Goal: Task Accomplishment & Management: Manage account settings

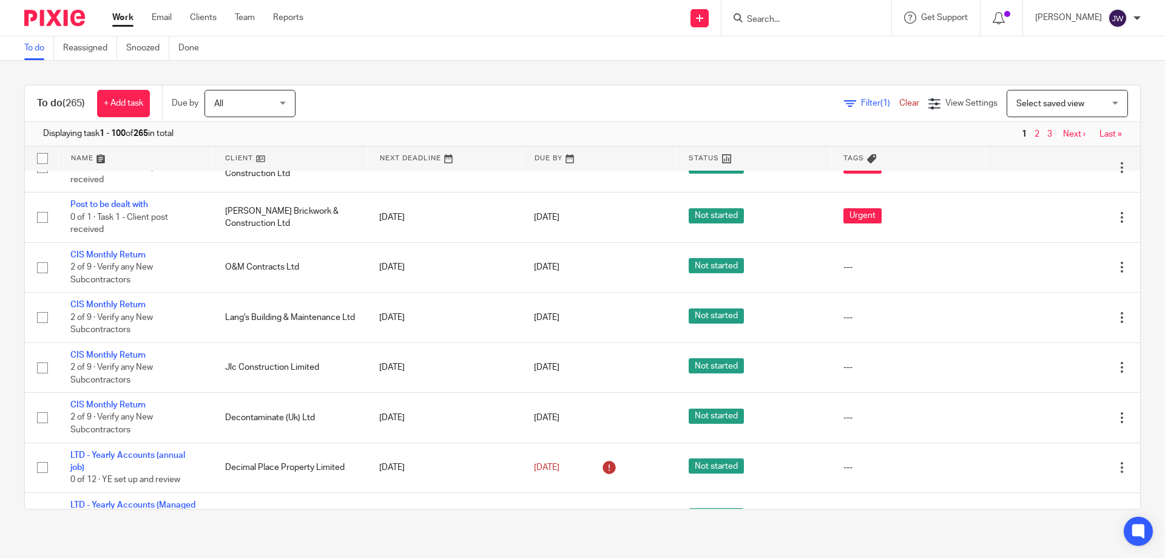
scroll to position [597, 0]
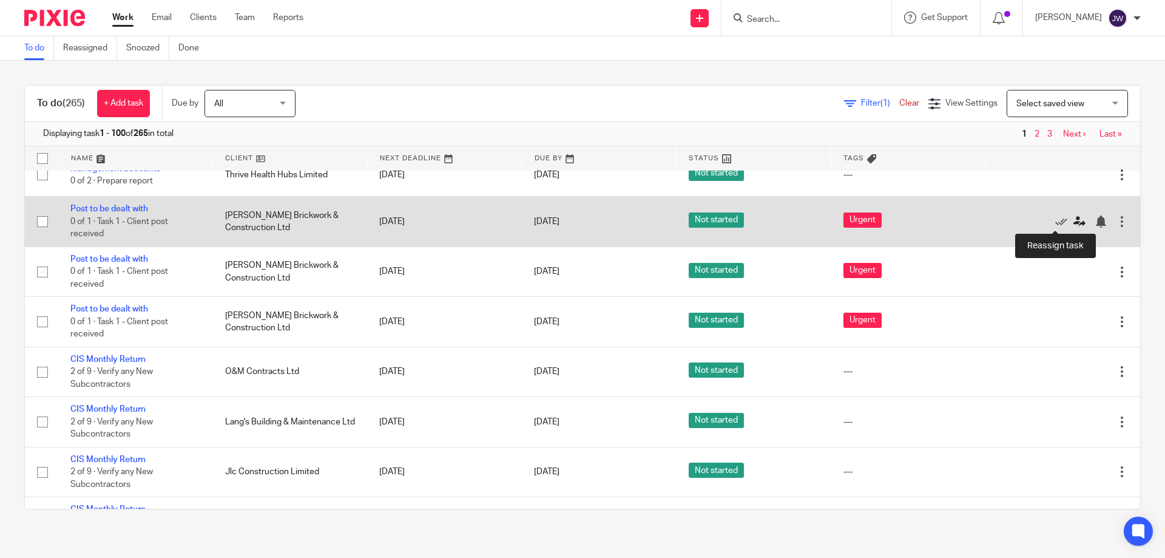
click at [1073, 219] on icon at bounding box center [1079, 221] width 12 height 12
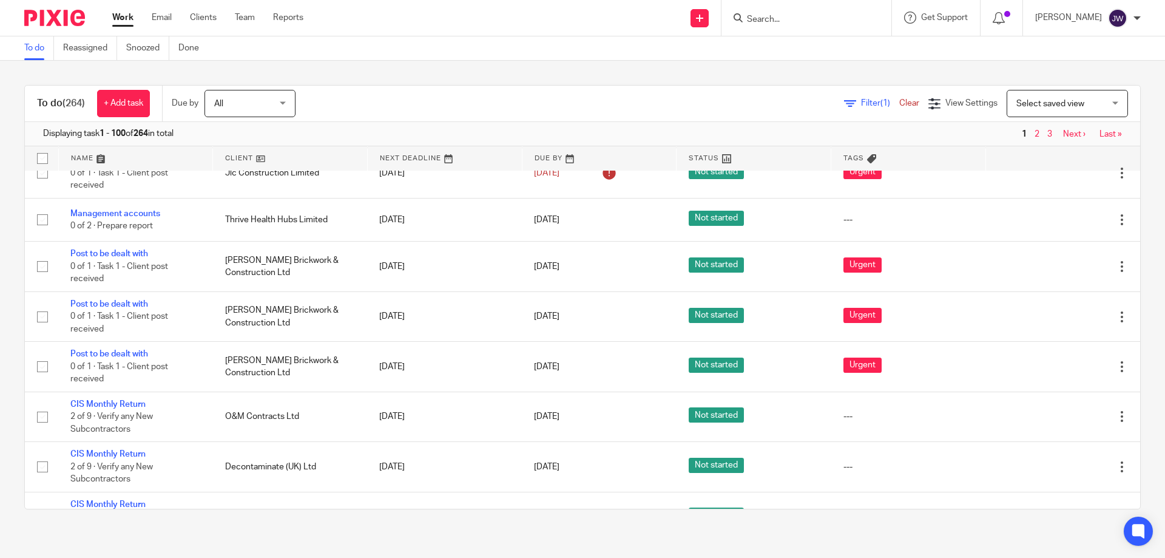
scroll to position [517, 0]
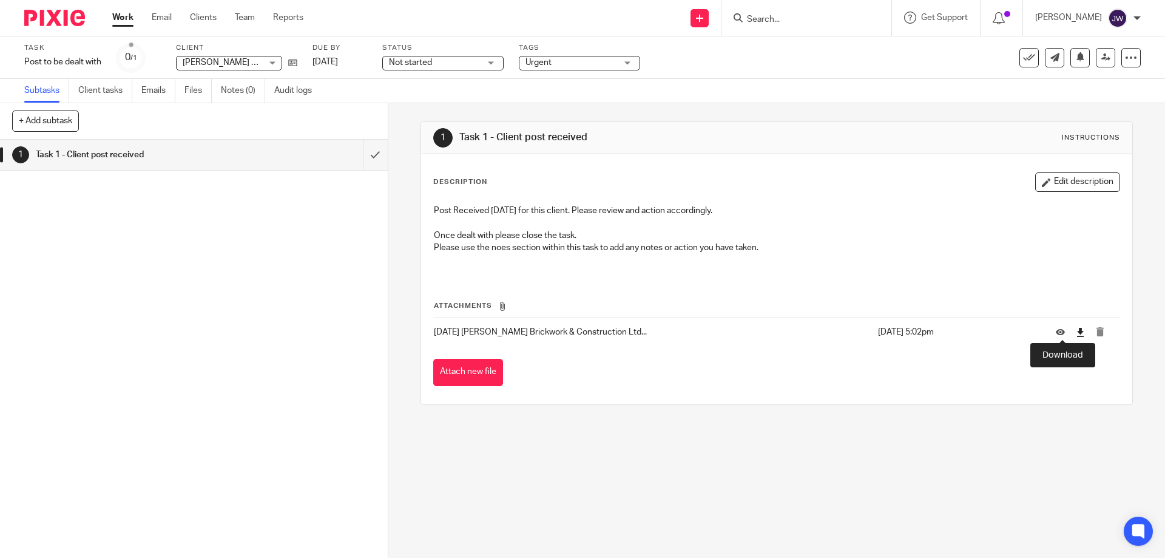
click at [1076, 333] on icon at bounding box center [1080, 332] width 9 height 9
click at [1101, 56] on icon at bounding box center [1105, 57] width 9 height 9
click at [1067, 332] on td at bounding box center [1081, 331] width 76 height 29
click at [1076, 332] on icon at bounding box center [1080, 332] width 9 height 9
click at [1105, 53] on link at bounding box center [1105, 57] width 19 height 19
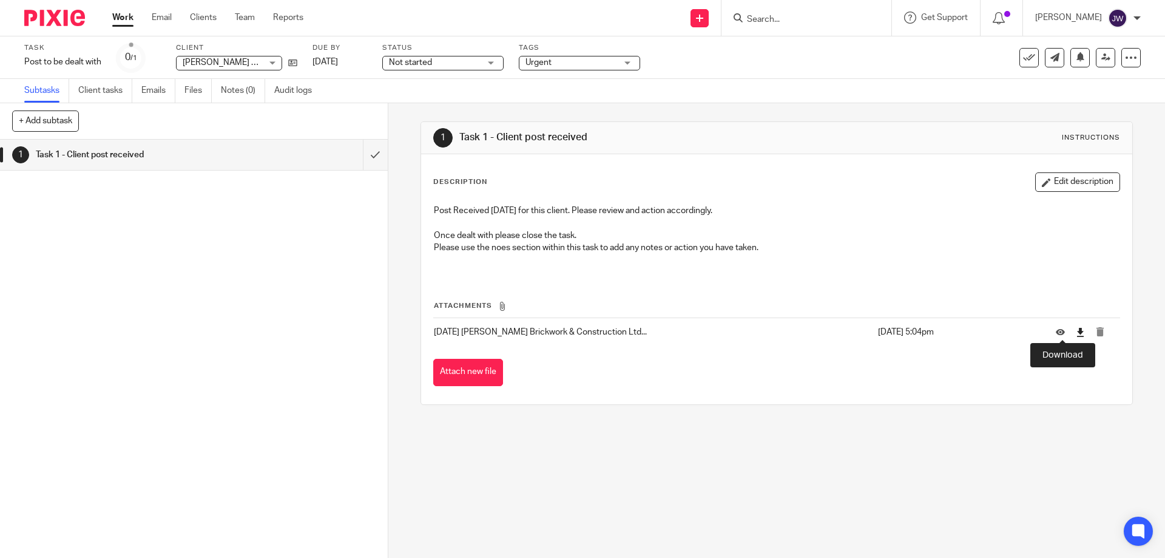
click at [1076, 332] on icon at bounding box center [1080, 332] width 9 height 9
click at [1101, 58] on icon at bounding box center [1105, 57] width 9 height 9
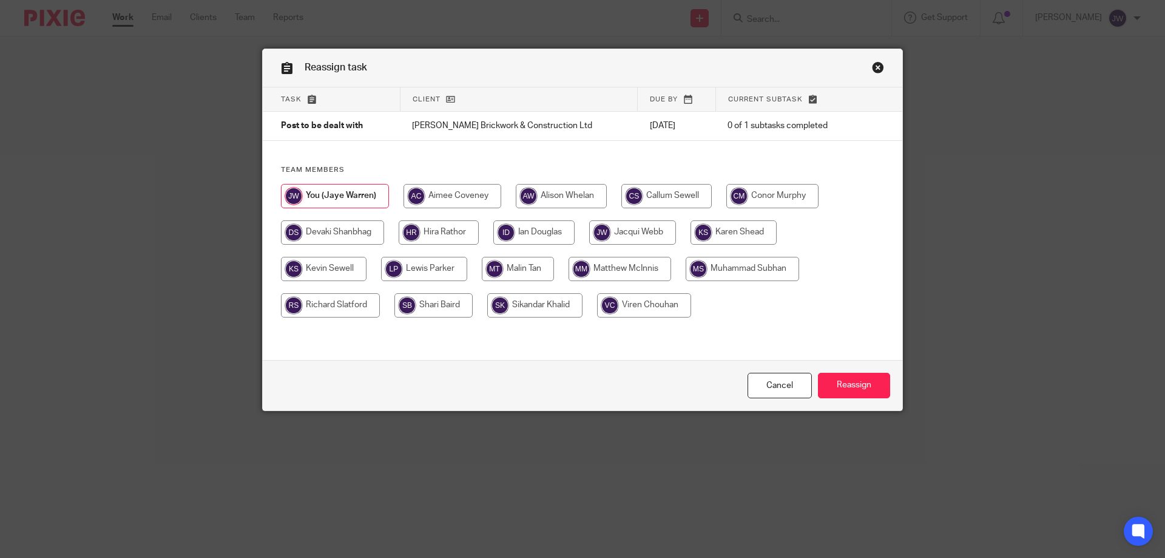
click at [473, 193] on input "radio" at bounding box center [452, 196] width 98 height 24
radio input "true"
click at [865, 390] on input "Reassign" at bounding box center [854, 385] width 72 height 26
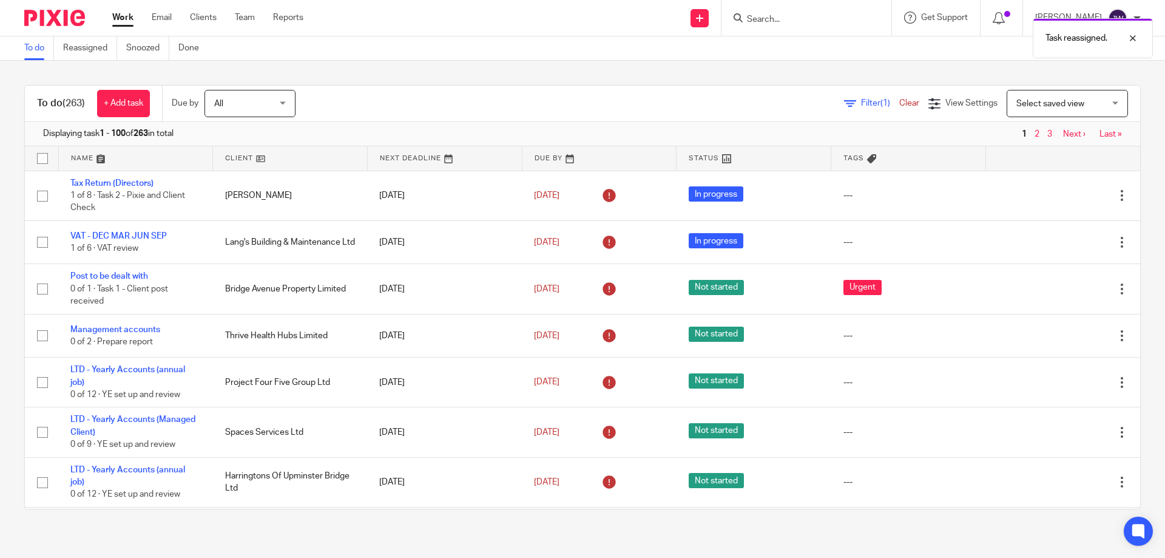
click at [127, 18] on link "Work" at bounding box center [122, 18] width 21 height 12
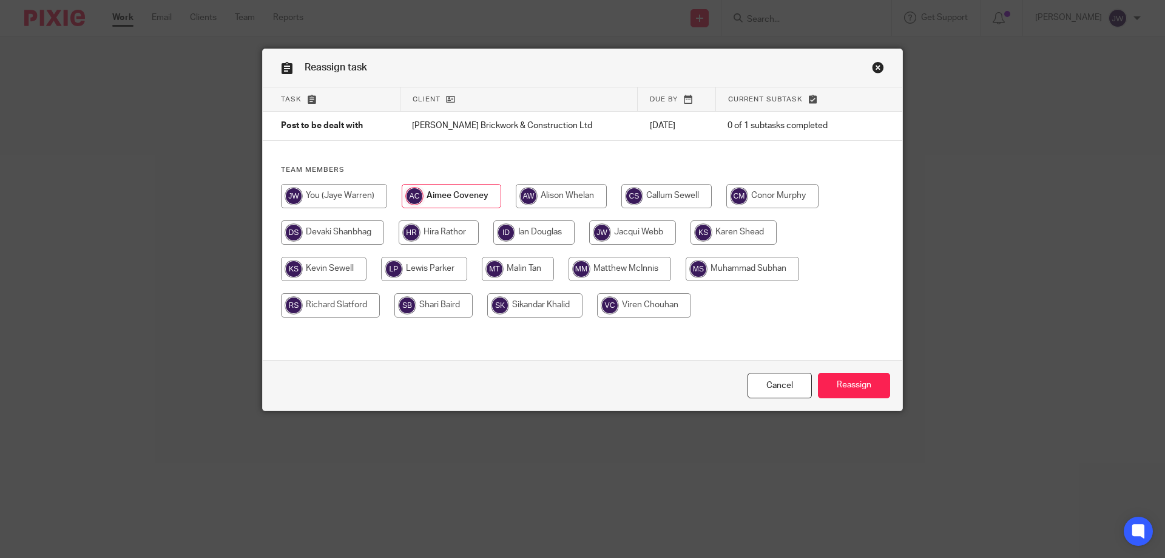
click at [454, 198] on input "radio" at bounding box center [451, 196] width 99 height 24
click at [872, 387] on input "Reassign" at bounding box center [854, 385] width 72 height 26
click at [460, 190] on input "radio" at bounding box center [452, 196] width 98 height 24
click at [451, 199] on input "radio" at bounding box center [452, 196] width 98 height 24
radio input "true"
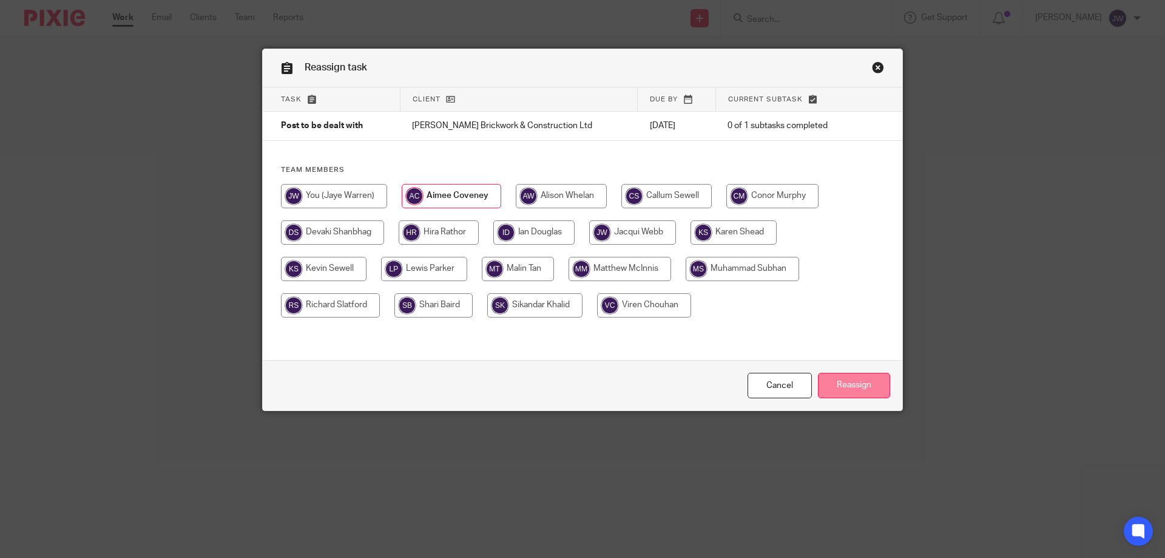
click at [858, 380] on input "Reassign" at bounding box center [854, 385] width 72 height 26
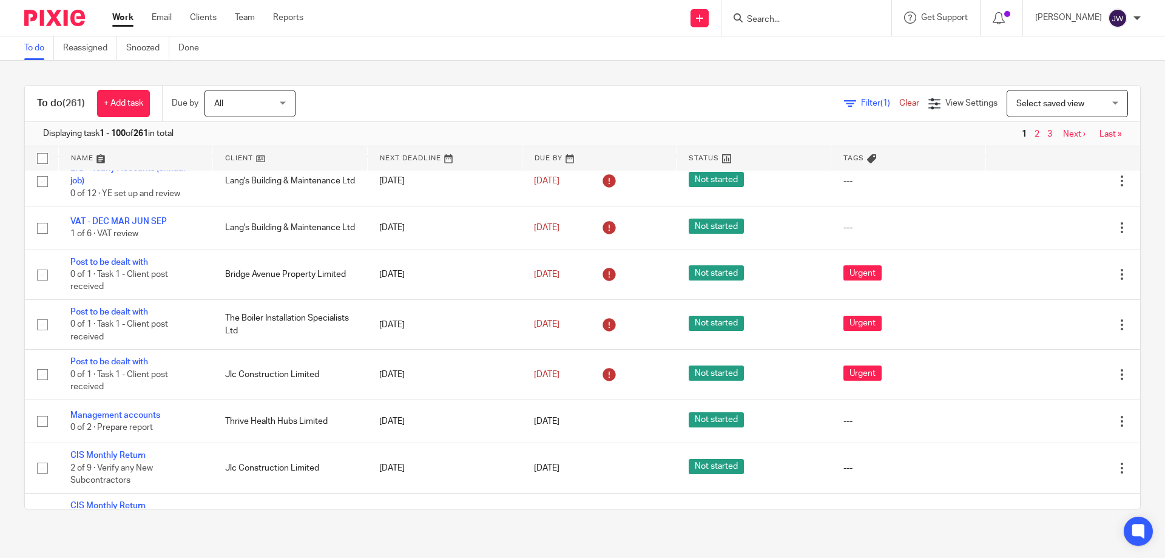
scroll to position [359, 0]
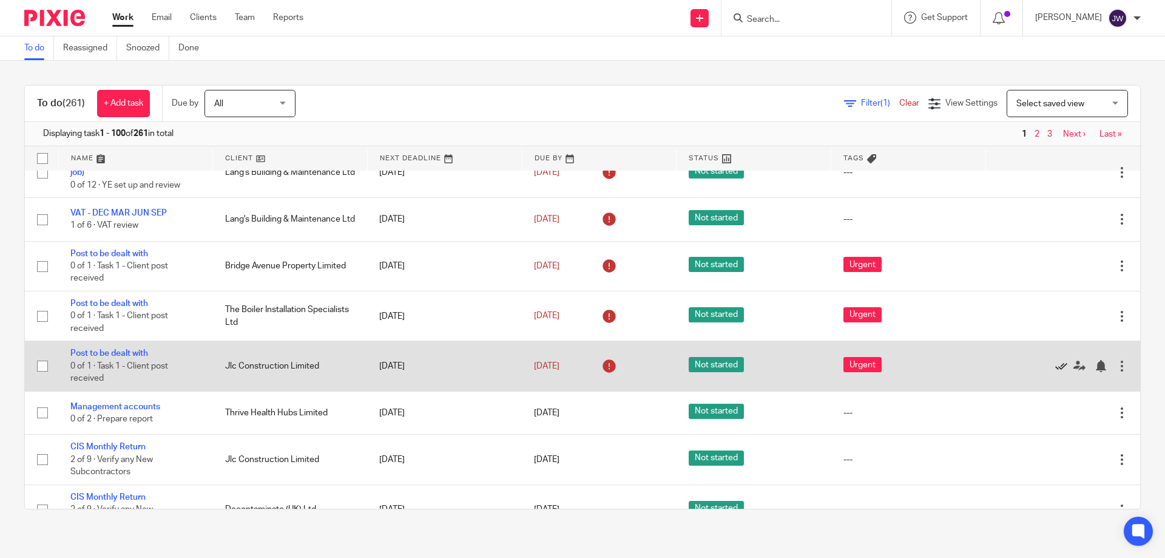
click at [1055, 366] on icon at bounding box center [1061, 366] width 12 height 12
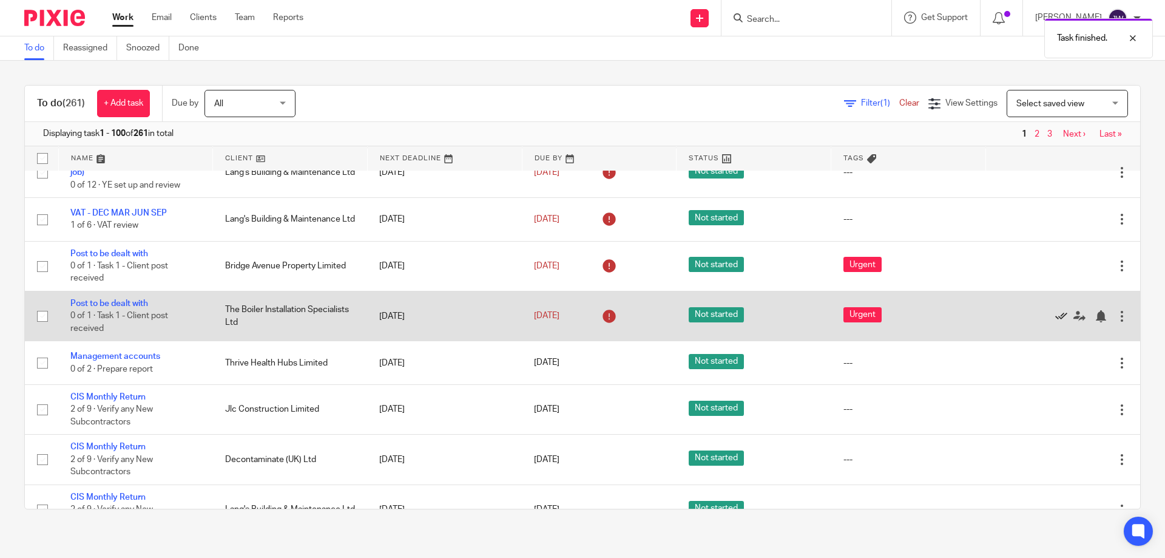
click at [1055, 315] on icon at bounding box center [1061, 316] width 12 height 12
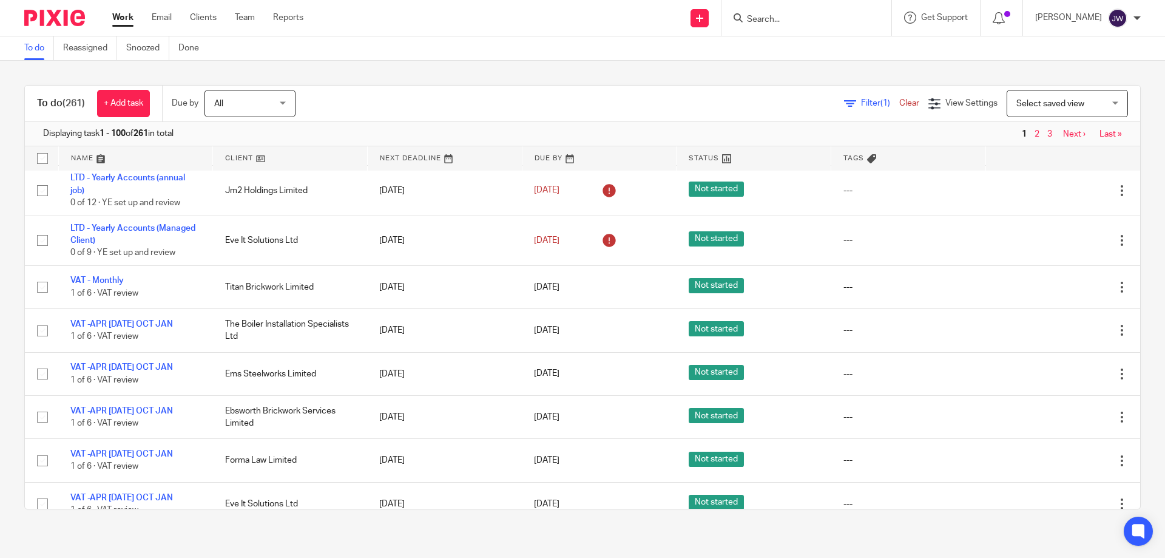
scroll to position [840, 0]
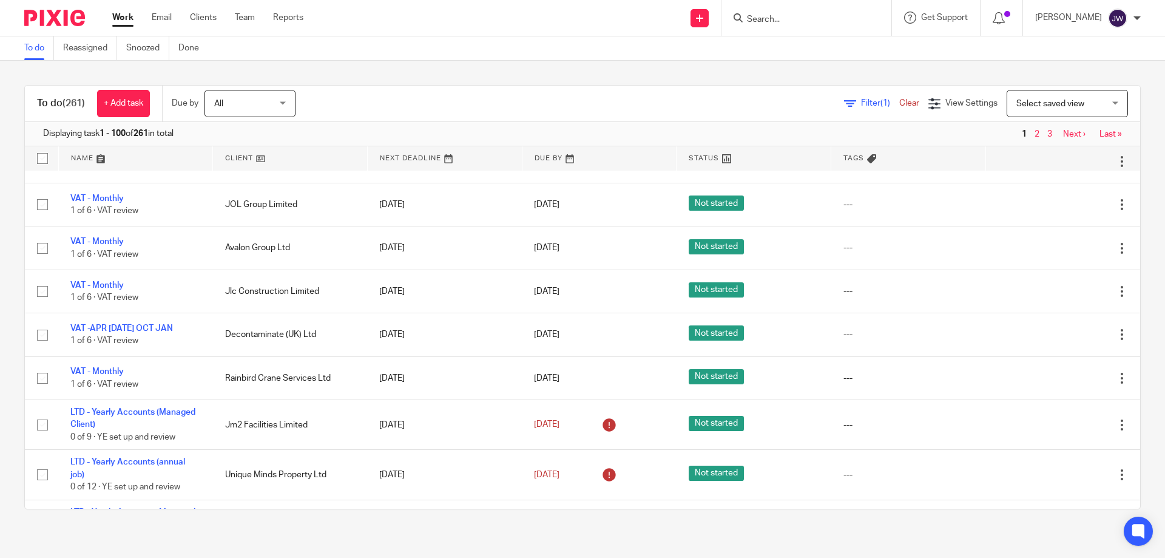
scroll to position [1515, 0]
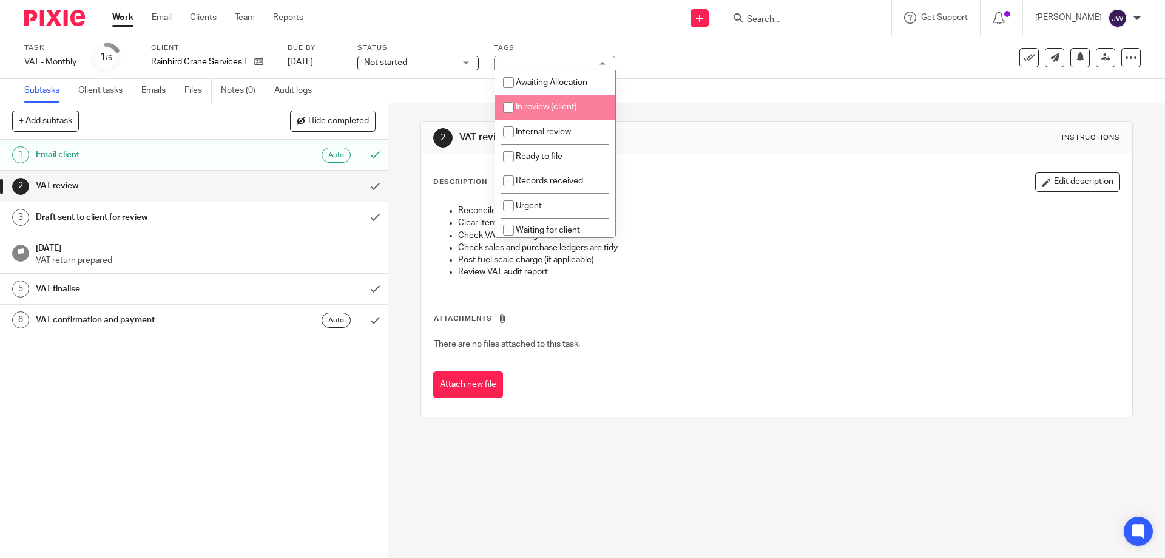
click at [578, 106] on li "In review (client)" at bounding box center [555, 107] width 120 height 25
checkbox input "true"
click at [580, 110] on li "In review (client)" at bounding box center [555, 107] width 120 height 25
checkbox input "true"
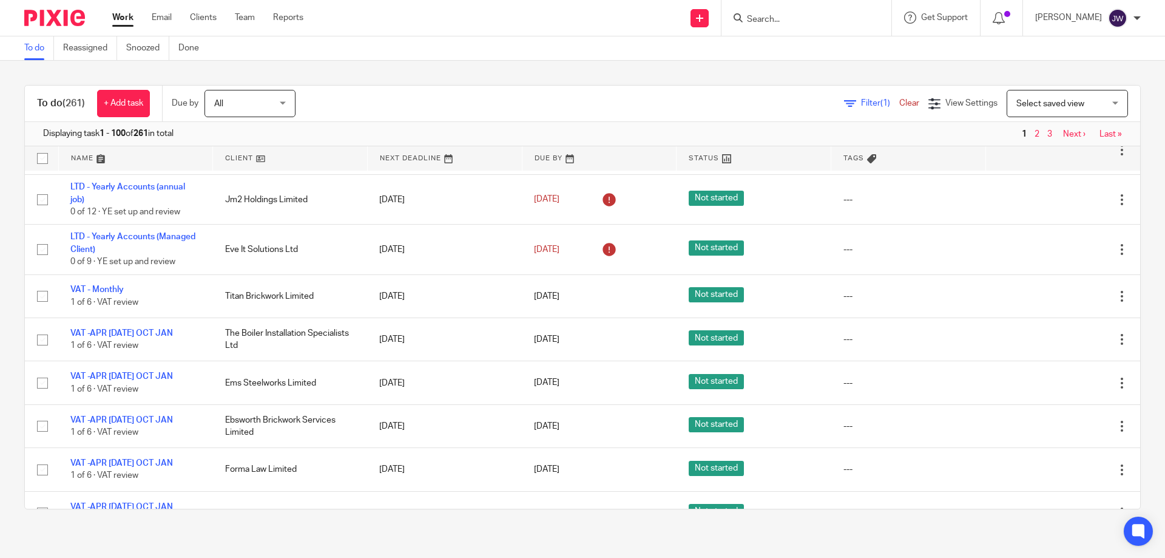
scroll to position [1086, 0]
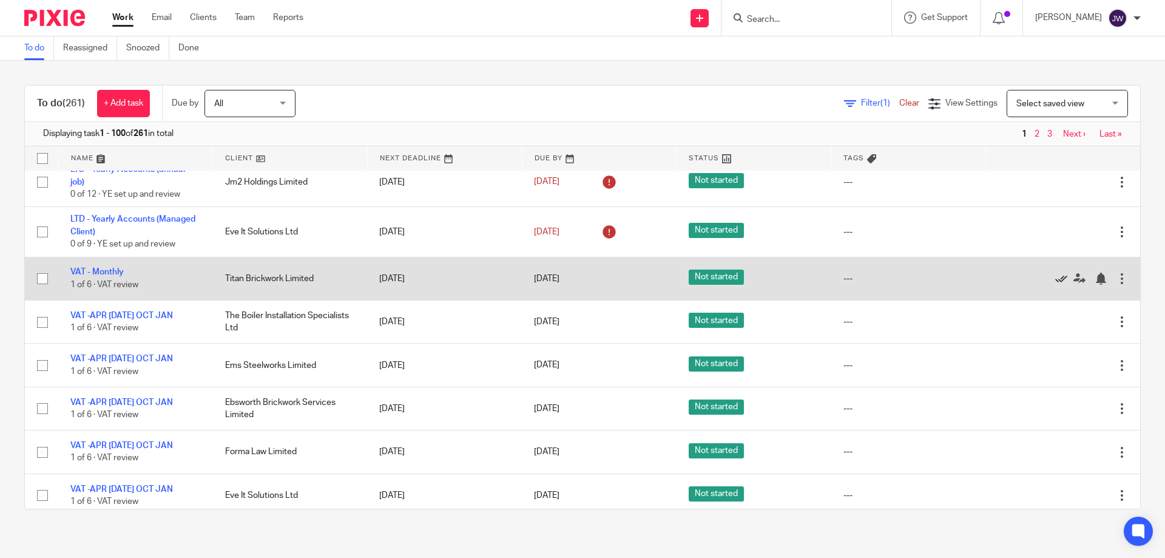
click at [1055, 278] on icon at bounding box center [1061, 278] width 12 height 12
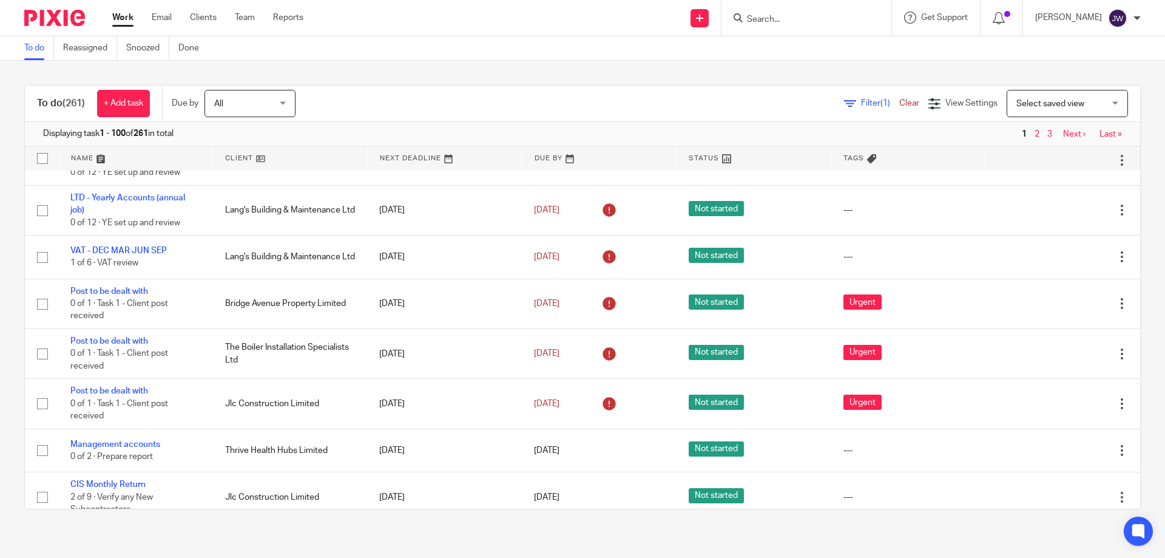
scroll to position [330, 0]
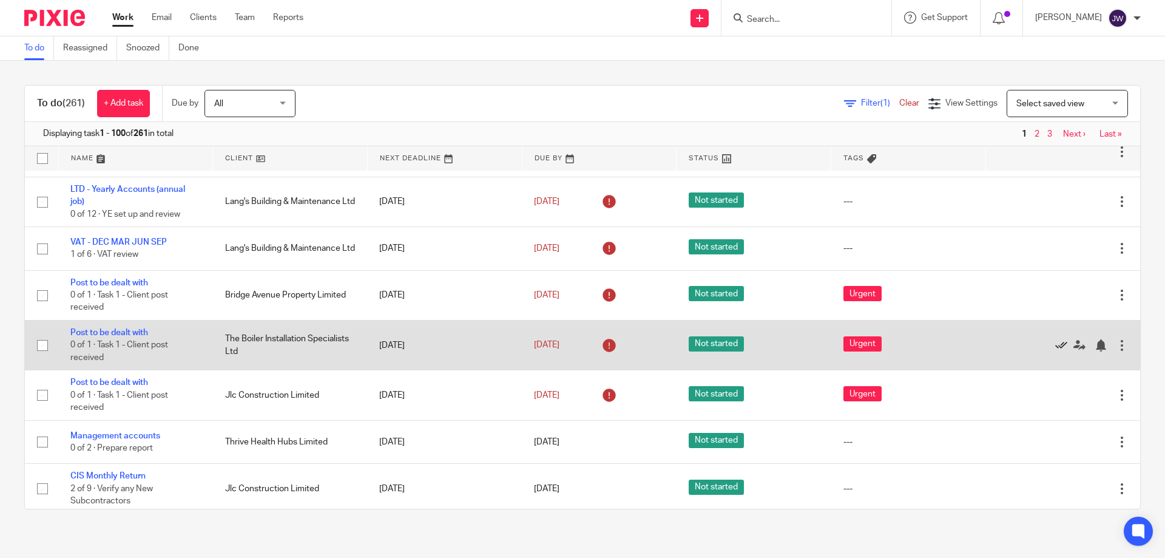
click at [1055, 345] on icon at bounding box center [1061, 345] width 12 height 12
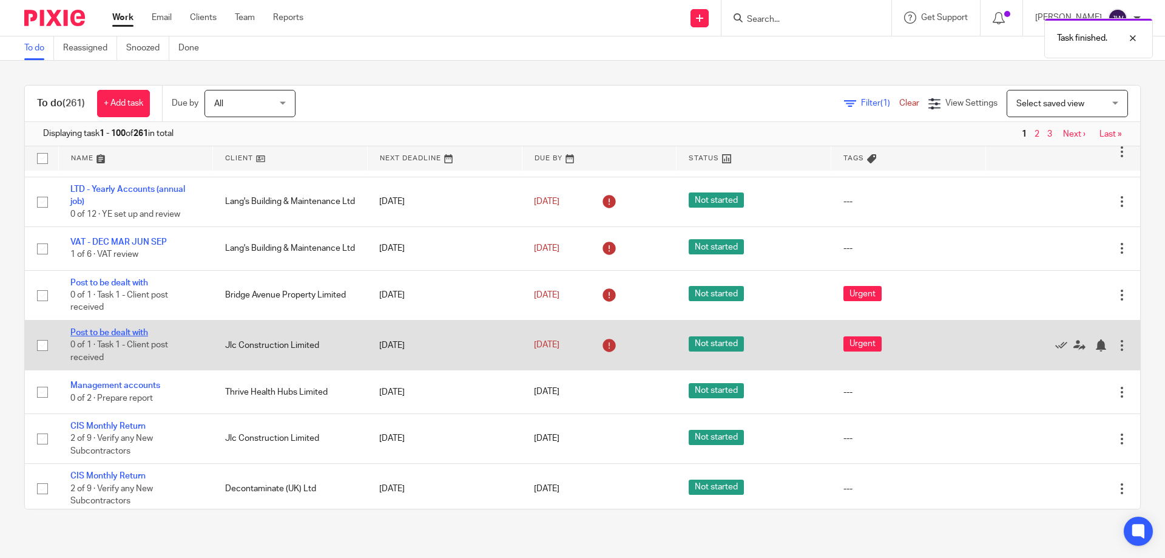
click at [103, 330] on link "Post to be dealt with" at bounding box center [109, 332] width 78 height 8
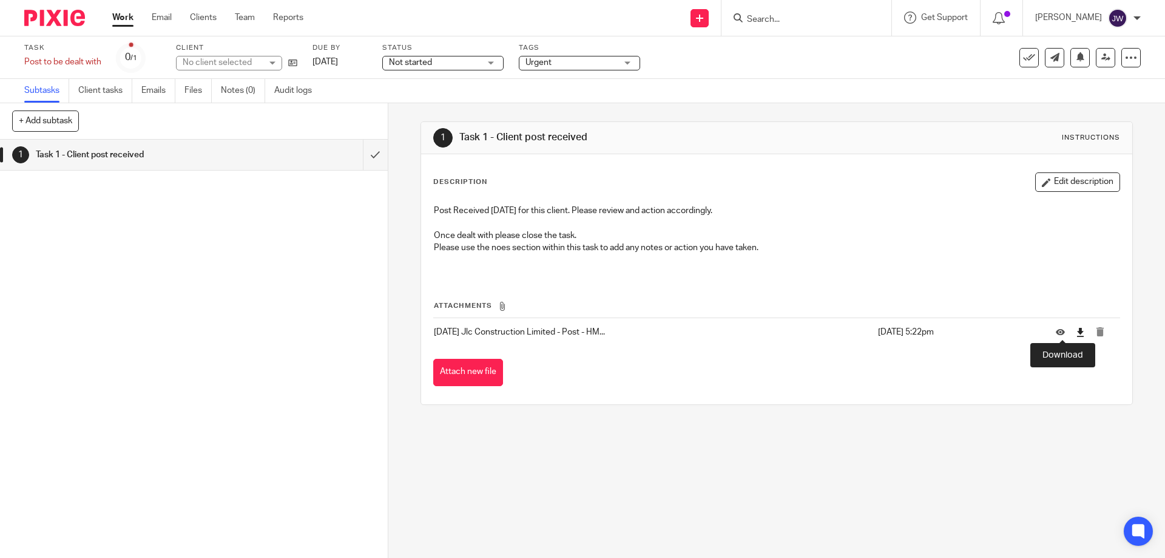
click at [1076, 333] on icon at bounding box center [1080, 332] width 9 height 9
click at [1019, 62] on button at bounding box center [1028, 57] width 19 height 19
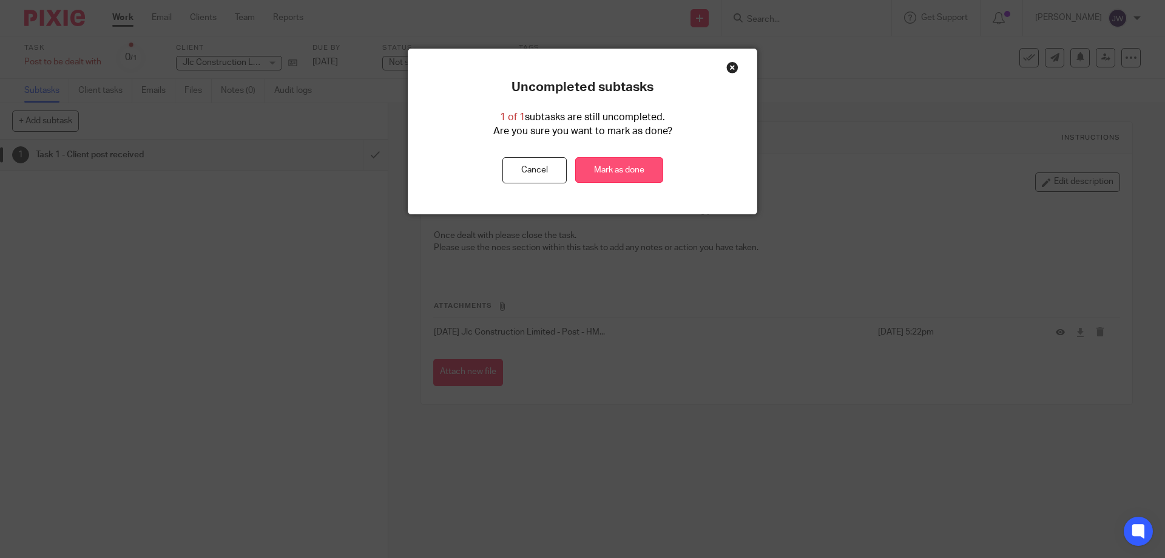
click at [600, 175] on link "Mark as done" at bounding box center [619, 170] width 88 height 26
